Goal: Task Accomplishment & Management: Use online tool/utility

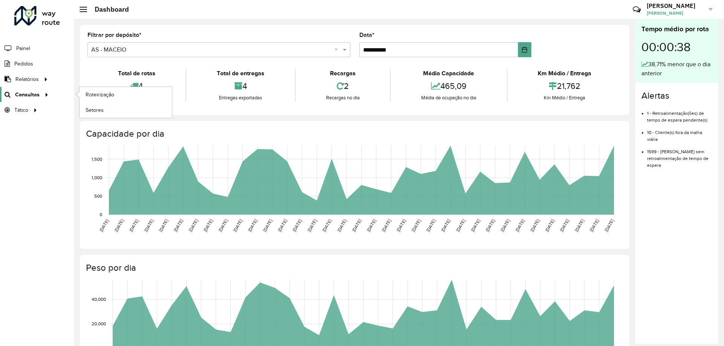
click at [21, 91] on span "Consultas" at bounding box center [27, 95] width 24 height 8
click at [102, 98] on span "Roteirização" at bounding box center [101, 95] width 31 height 8
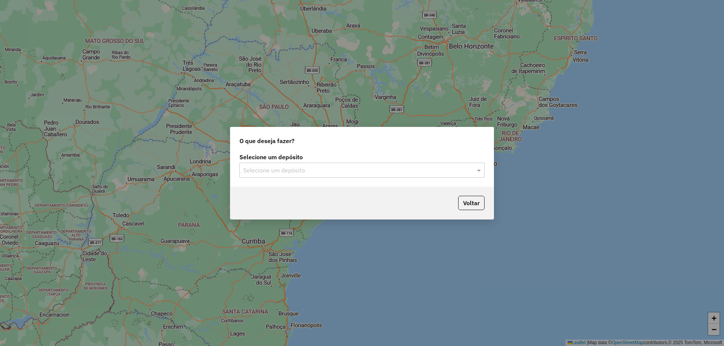
click at [303, 159] on label "Selecione um depósito" at bounding box center [361, 157] width 245 height 9
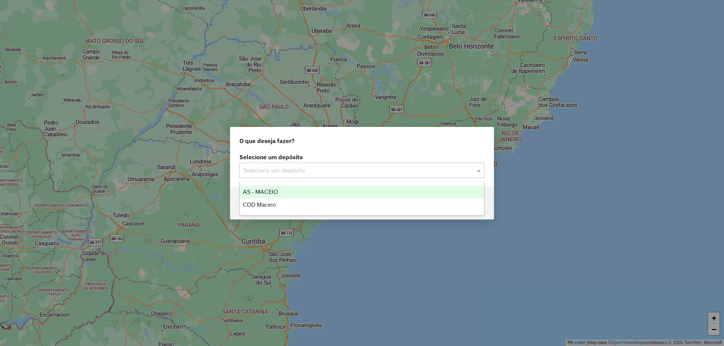
click at [302, 163] on div "Selecione um depósito" at bounding box center [361, 170] width 245 height 15
click at [287, 189] on div "AS - MACEIO" at bounding box center [362, 192] width 244 height 13
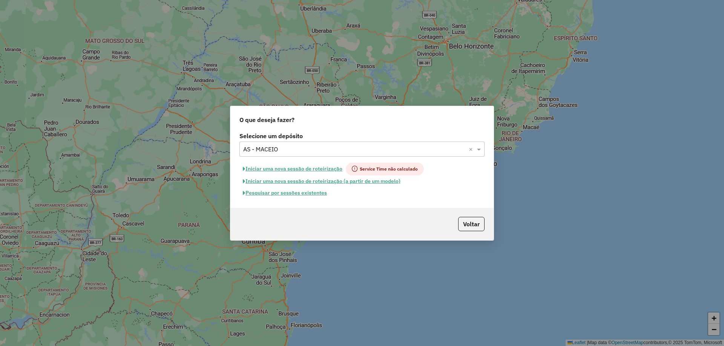
click at [315, 147] on input "text" at bounding box center [354, 149] width 222 height 9
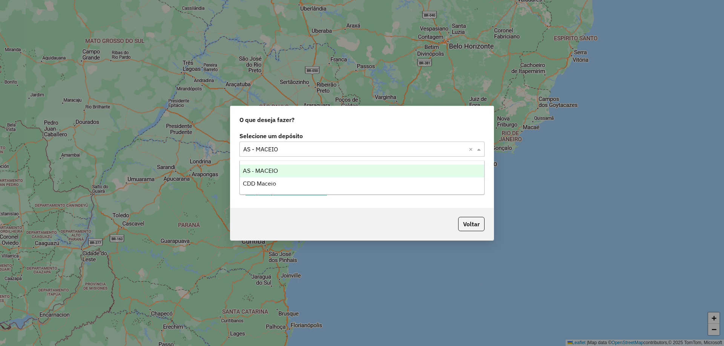
click at [283, 176] on div "AS - MACEIO" at bounding box center [362, 171] width 244 height 13
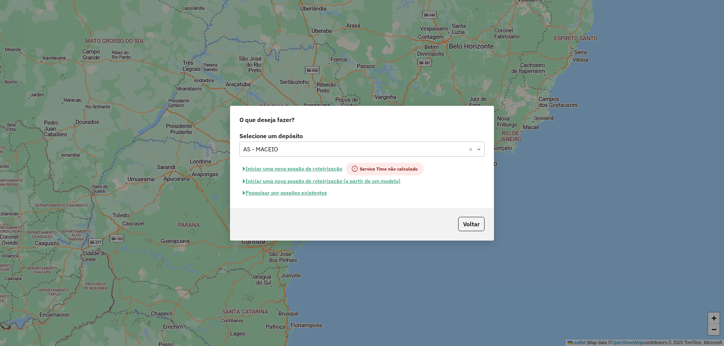
click at [289, 155] on div "Selecione um depósito × AS - MACEIO ×" at bounding box center [361, 149] width 245 height 15
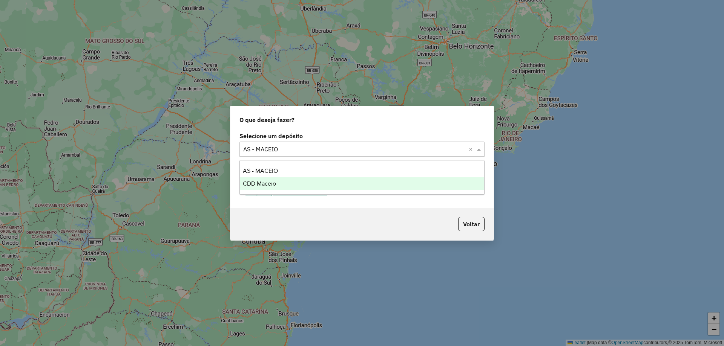
click at [278, 185] on div "CDD Maceio" at bounding box center [362, 183] width 244 height 13
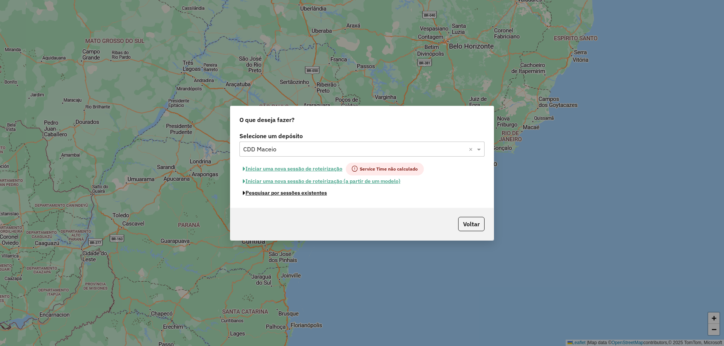
click at [302, 193] on button "Pesquisar por sessões existentes" at bounding box center [284, 193] width 91 height 12
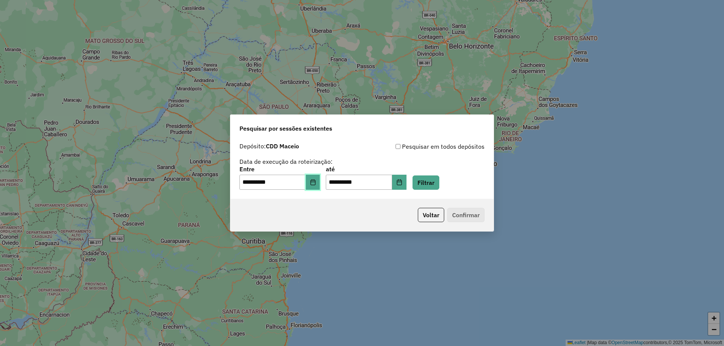
click at [316, 179] on icon "Choose Date" at bounding box center [313, 182] width 6 height 6
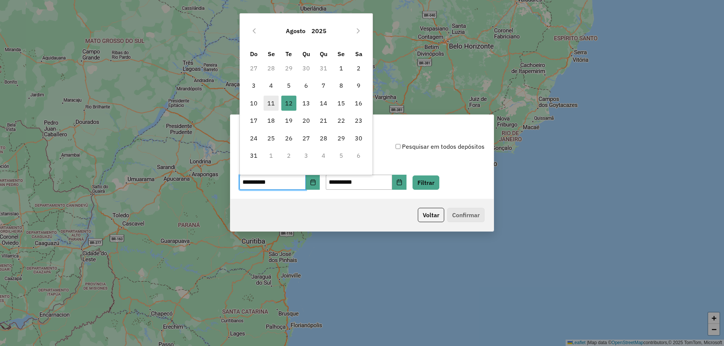
click at [270, 98] on span "11" at bounding box center [270, 103] width 15 height 15
type input "**********"
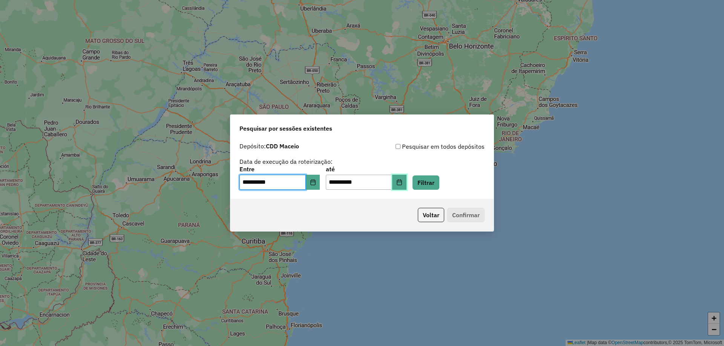
click at [402, 183] on icon "Choose Date" at bounding box center [399, 182] width 6 height 6
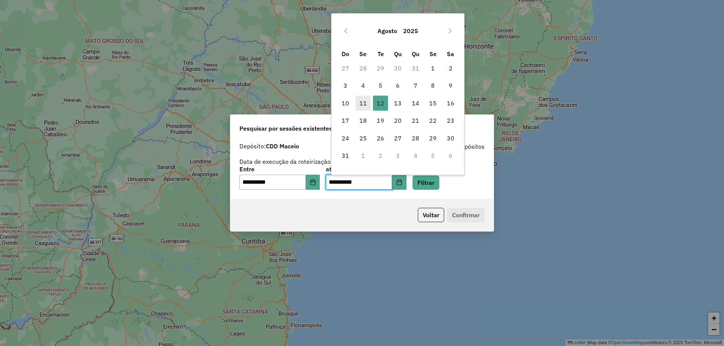
click at [364, 106] on span "11" at bounding box center [362, 103] width 15 height 15
type input "**********"
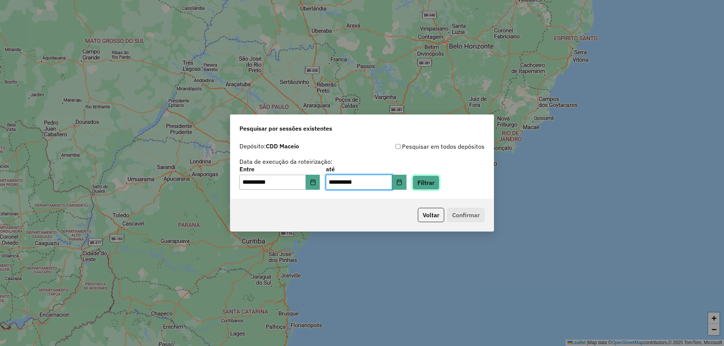
click at [430, 181] on button "Filtrar" at bounding box center [425, 183] width 27 height 14
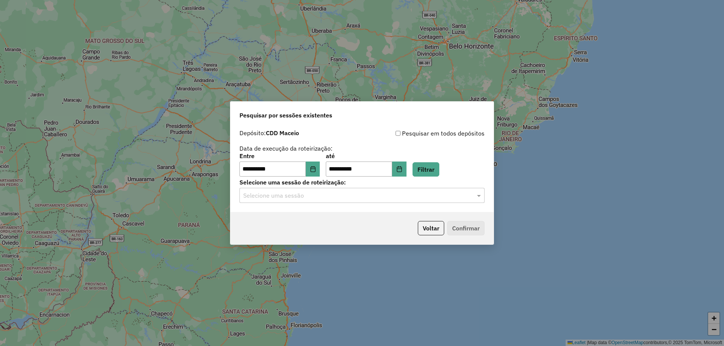
click at [338, 185] on label "Selecione uma sessão de roteirização:" at bounding box center [361, 182] width 245 height 9
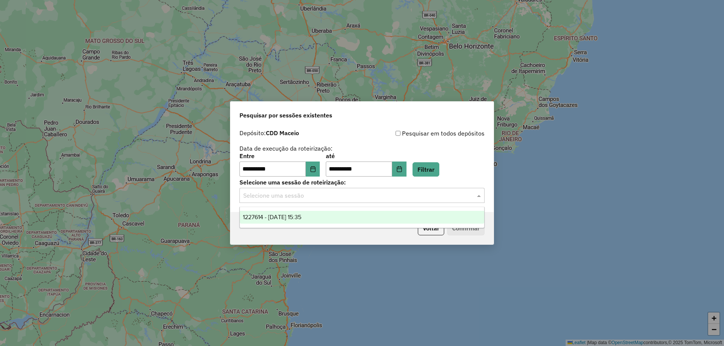
click at [338, 193] on input "text" at bounding box center [354, 195] width 222 height 9
click at [340, 212] on div "1227614 - 11/08/2025 15:35" at bounding box center [362, 217] width 244 height 13
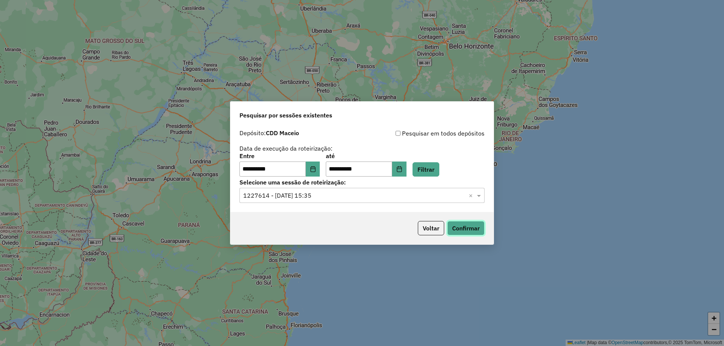
click at [460, 228] on button "Confirmar" at bounding box center [465, 228] width 37 height 14
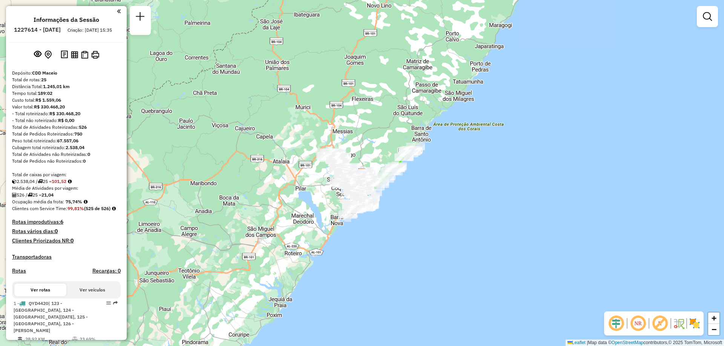
scroll to position [75, 0]
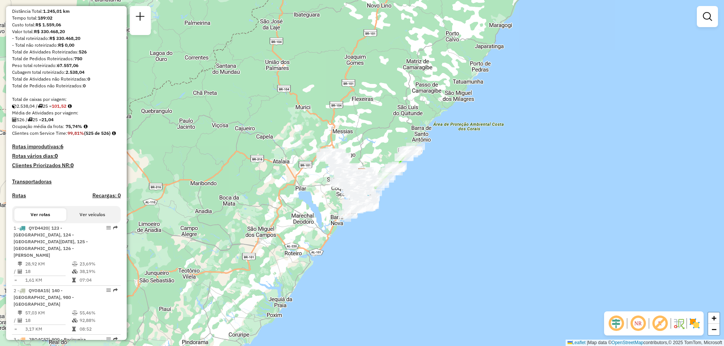
click at [658, 326] on em at bounding box center [659, 324] width 18 height 18
click at [643, 322] on em at bounding box center [638, 324] width 18 height 18
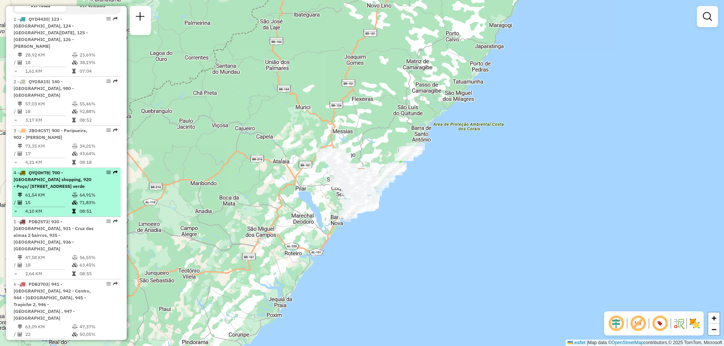
click at [72, 194] on icon at bounding box center [75, 195] width 6 height 5
select select "**********"
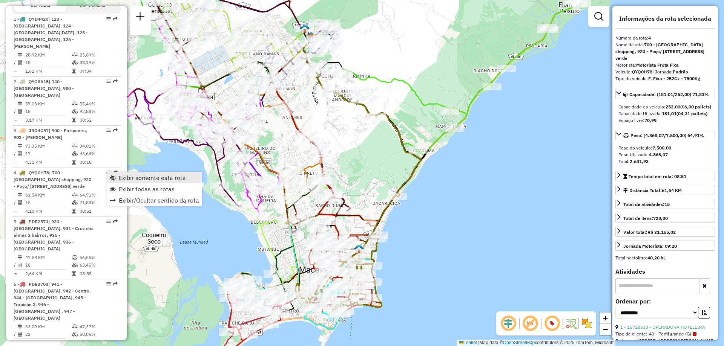
click at [119, 178] on span "Exibir somente esta rota" at bounding box center [152, 178] width 67 height 6
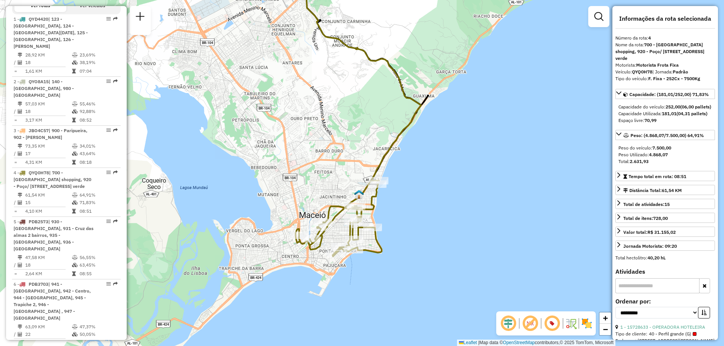
drag, startPoint x: 411, startPoint y: 248, endPoint x: 411, endPoint y: 196, distance: 52.0
click at [411, 196] on div "Janela de atendimento Grade de atendimento Capacidade Transportadoras Veículos …" at bounding box center [362, 173] width 724 height 346
click at [553, 324] on em at bounding box center [552, 324] width 18 height 18
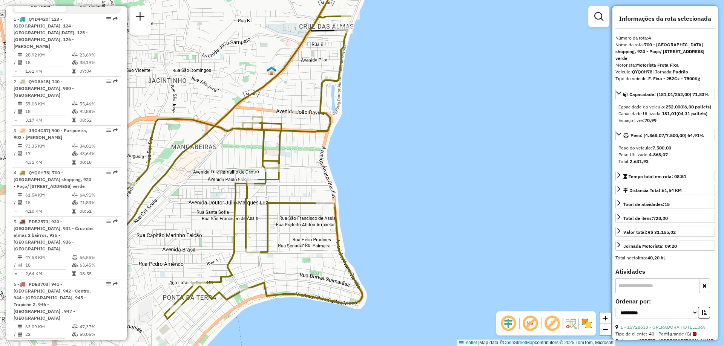
click at [549, 324] on em at bounding box center [552, 324] width 18 height 18
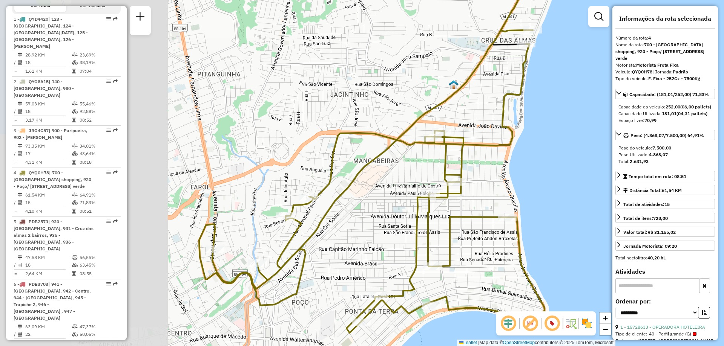
drag, startPoint x: 308, startPoint y: 220, endPoint x: 490, endPoint y: 234, distance: 182.9
click at [490, 234] on div "Janela de atendimento Grade de atendimento Capacidade Transportadoras Veículos …" at bounding box center [362, 173] width 724 height 346
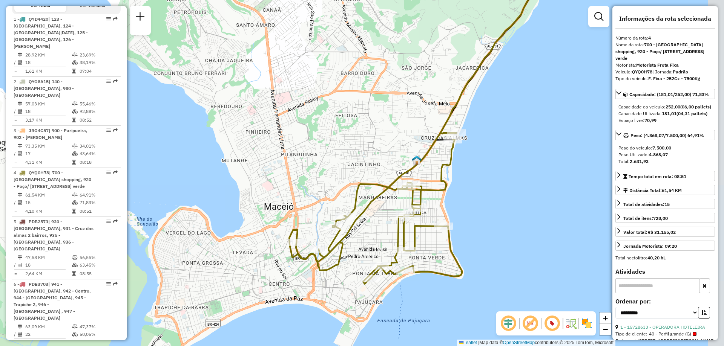
drag, startPoint x: 547, startPoint y: 163, endPoint x: 498, endPoint y: 180, distance: 52.2
click at [504, 177] on div "Janela de atendimento Grade de atendimento Capacidade Transportadoras Veículos …" at bounding box center [362, 173] width 724 height 346
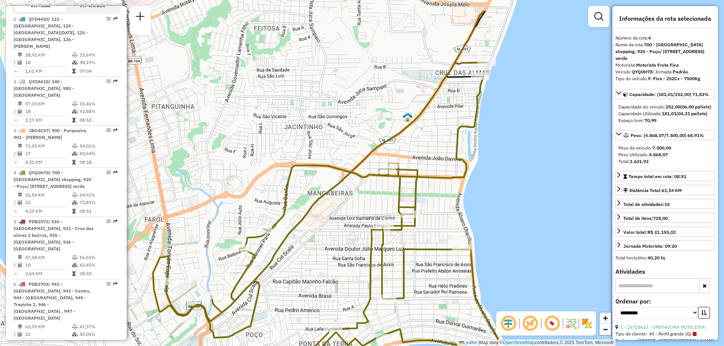
drag, startPoint x: 570, startPoint y: 141, endPoint x: 485, endPoint y: 187, distance: 96.6
click at [485, 187] on div "Janela de atendimento Grade de atendimento Capacidade Transportadoras Veículos …" at bounding box center [362, 173] width 724 height 346
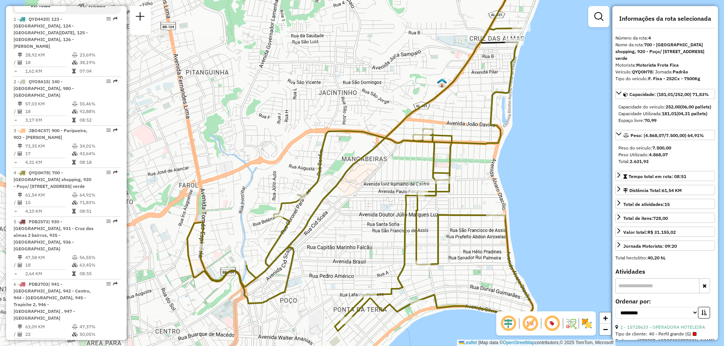
drag, startPoint x: 590, startPoint y: 136, endPoint x: 467, endPoint y: 154, distance: 125.0
click at [467, 154] on div "Janela de atendimento Grade de atendimento Capacidade Transportadoras Veículos …" at bounding box center [362, 173] width 724 height 346
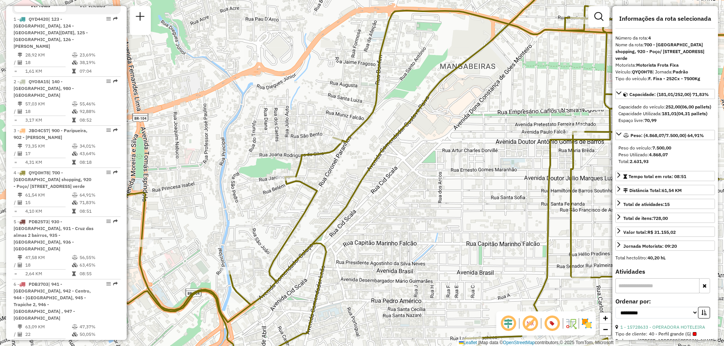
drag, startPoint x: 445, startPoint y: 249, endPoint x: 384, endPoint y: 249, distance: 60.7
click at [384, 249] on div "Janela de atendimento Grade de atendimento Capacidade Transportadoras Veículos …" at bounding box center [362, 173] width 724 height 346
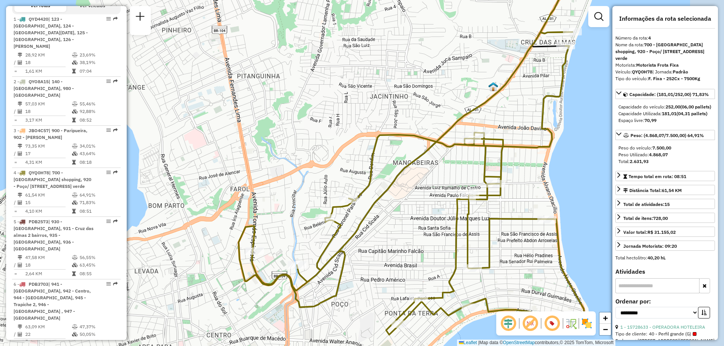
drag, startPoint x: 512, startPoint y: 235, endPoint x: 457, endPoint y: 236, distance: 54.7
click at [459, 236] on div "Janela de atendimento Grade de atendimento Capacidade Transportadoras Veículos …" at bounding box center [362, 173] width 724 height 346
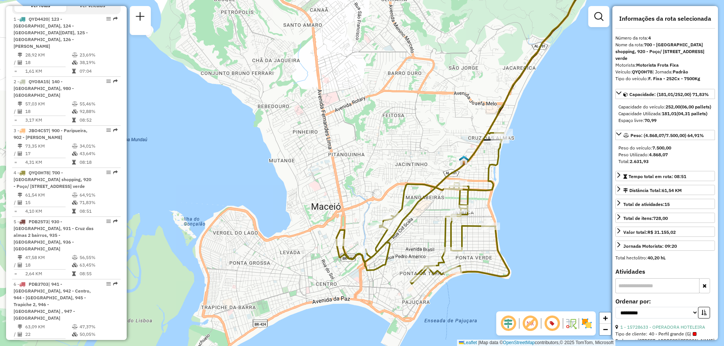
scroll to position [621, 0]
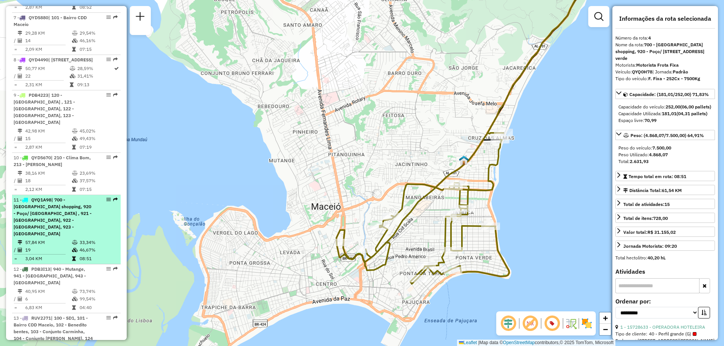
click at [70, 197] on span "| 700 - Maceió shopping, 920 - Poço/ Jaragua , 921 - Ponta da terra, 922 - Pont…" at bounding box center [53, 217] width 78 height 40
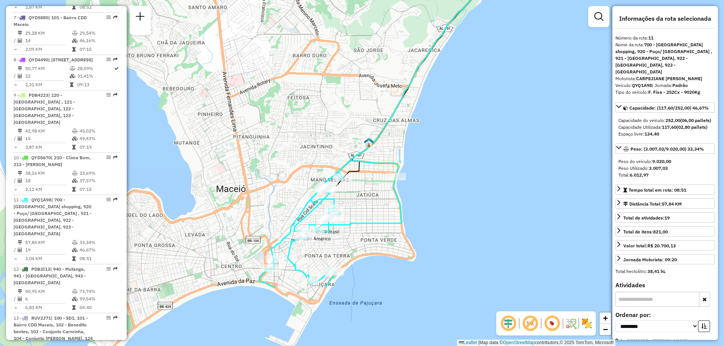
drag, startPoint x: 377, startPoint y: 262, endPoint x: 433, endPoint y: 163, distance: 113.3
click at [433, 163] on div "Janela de atendimento Grade de atendimento Capacidade Transportadoras Veículos …" at bounding box center [362, 173] width 724 height 346
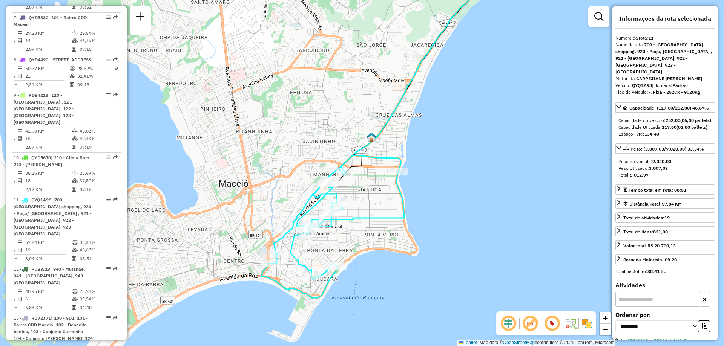
scroll to position [1025, 0]
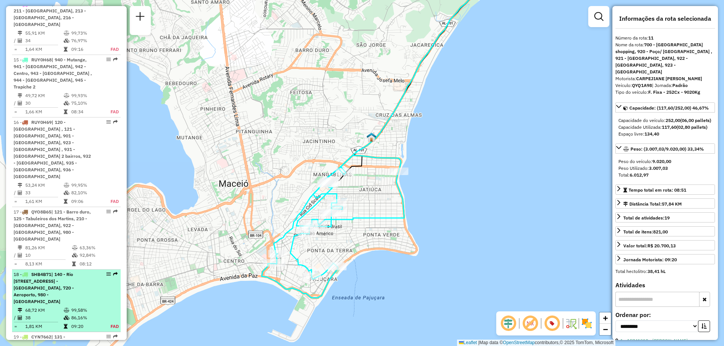
click at [84, 271] on div "18 - SHB4B71 | 140 - Rio Largo A, 142 - Cidade Jardim, 143 - Condominio residen…" at bounding box center [54, 288] width 80 height 34
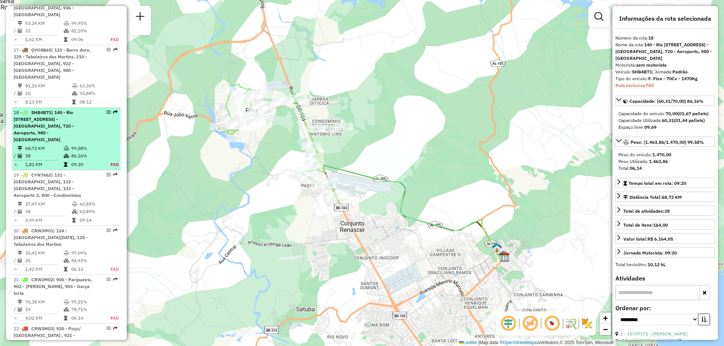
scroll to position [1149, 0]
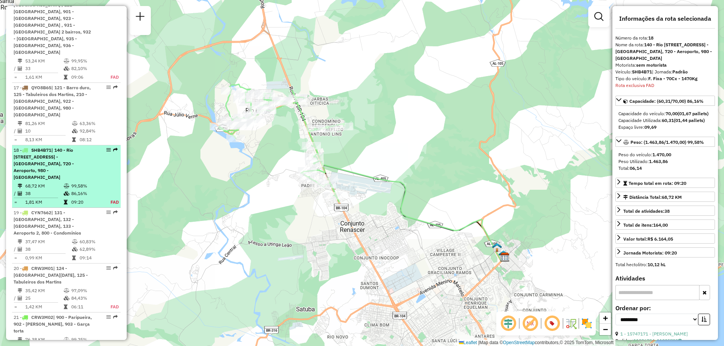
click at [75, 147] on div "18 - SHB4B71 | 140 - Rio Largo A, 142 - Cidade Jardim, 143 - Condominio residen…" at bounding box center [54, 164] width 80 height 34
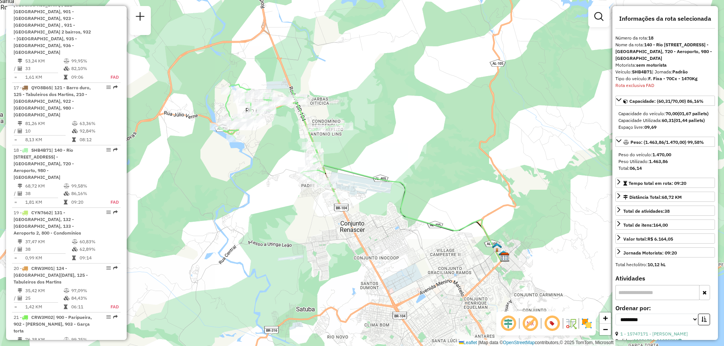
scroll to position [719, 0]
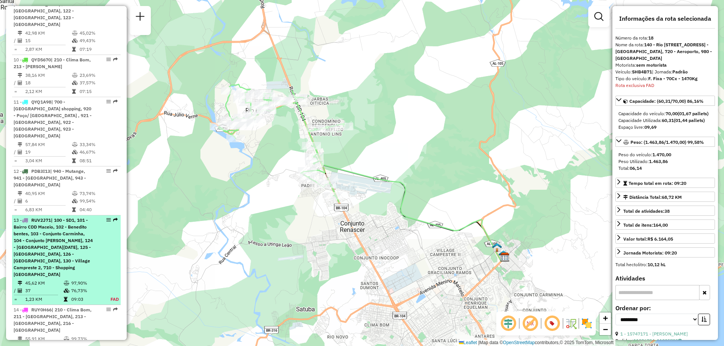
click at [66, 217] on span "| 100 - SD1, 101 - Bairro CDD Maceio, 102 - Benedito bentes, 103 - Conjunto Car…" at bounding box center [53, 247] width 79 height 60
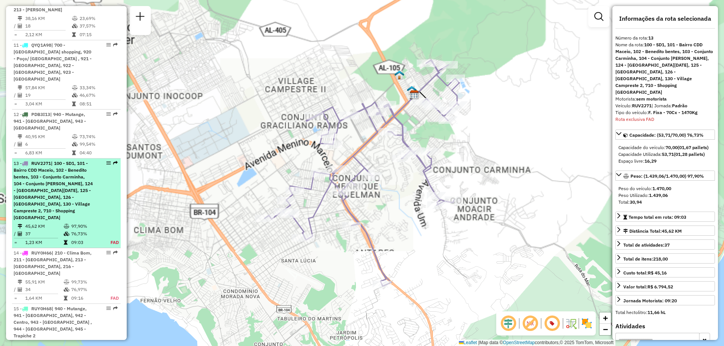
scroll to position [881, 0]
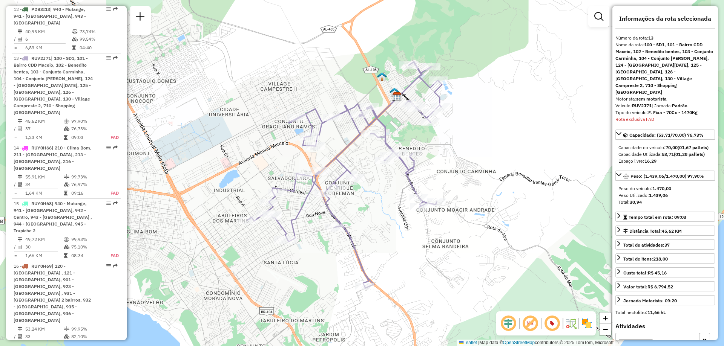
drag, startPoint x: 522, startPoint y: 234, endPoint x: 505, endPoint y: 236, distance: 17.4
click at [505, 236] on div "Janela de atendimento Grade de atendimento Capacidade Transportadoras Veículos …" at bounding box center [362, 173] width 724 height 346
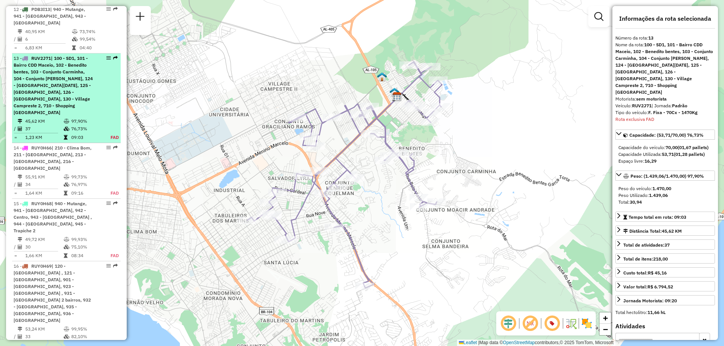
scroll to position [843, 0]
